Goal: Task Accomplishment & Management: Use online tool/utility

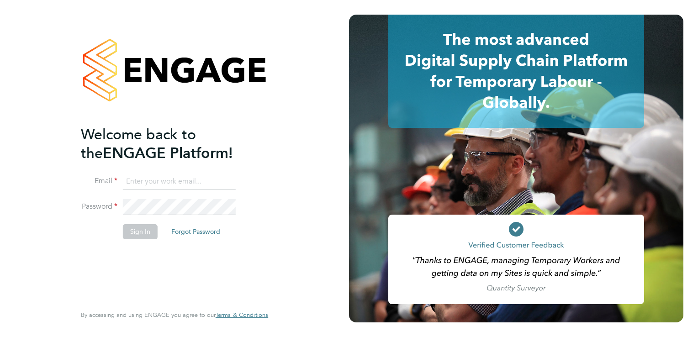
type input "garryflaherty@legacie.co.uk"
drag, startPoint x: 585, startPoint y: 0, endPoint x: 151, endPoint y: 235, distance: 493.7
click at [151, 235] on button "Sign In" at bounding box center [140, 231] width 35 height 15
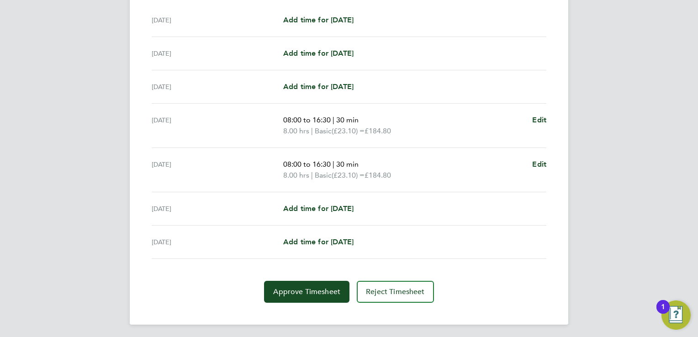
scroll to position [289, 0]
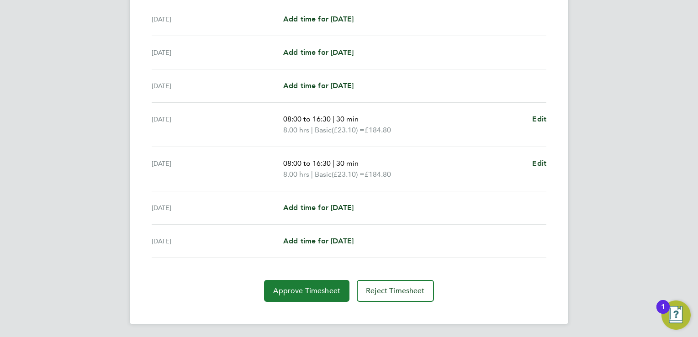
click at [321, 287] on span "Approve Timesheet" at bounding box center [306, 290] width 67 height 9
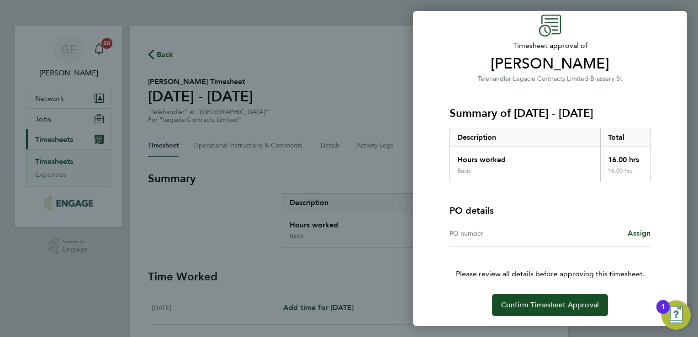
scroll to position [37, 0]
click at [566, 303] on span "Confirm Timesheet Approval" at bounding box center [550, 304] width 98 height 9
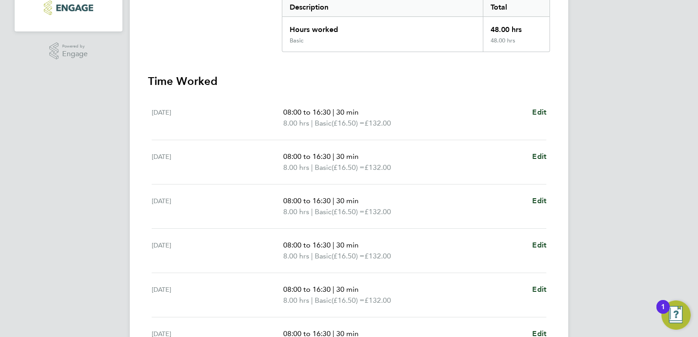
scroll to position [332, 0]
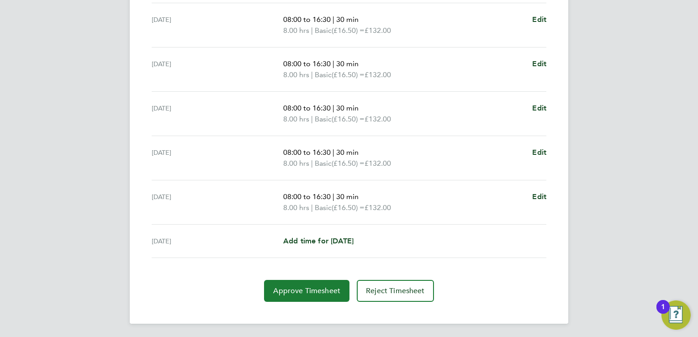
click at [301, 286] on span "Approve Timesheet" at bounding box center [306, 290] width 67 height 9
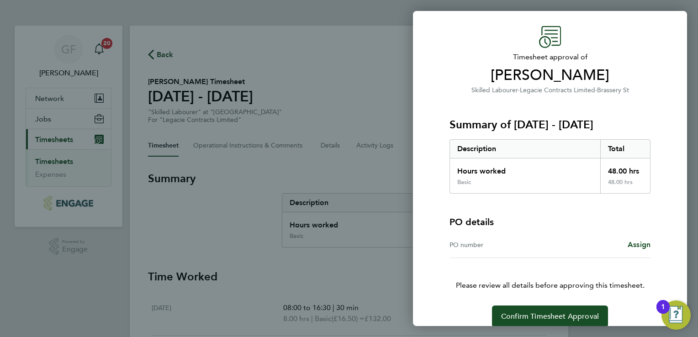
scroll to position [37, 0]
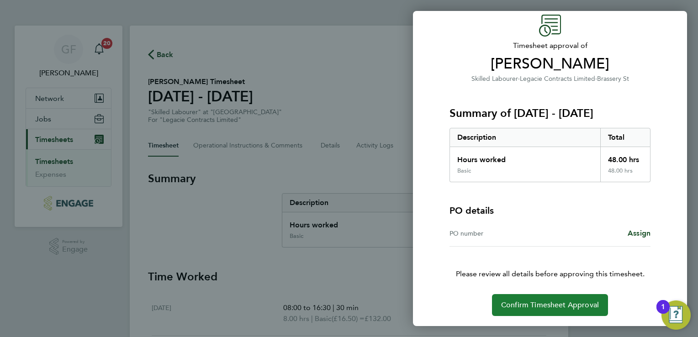
click at [562, 299] on button "Confirm Timesheet Approval" at bounding box center [550, 305] width 116 height 22
